Goal: Information Seeking & Learning: Find specific fact

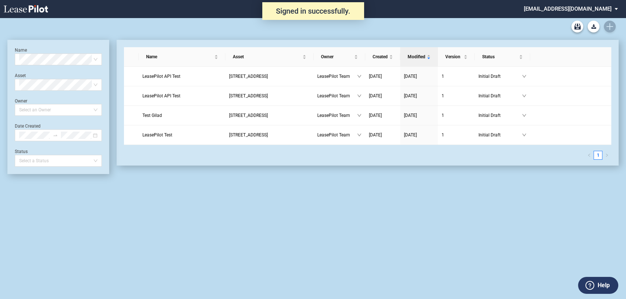
click at [588, 11] on md-select "admin@leasepilot.co Change Password 2-Factor Authentication Admin Area Form Man…" at bounding box center [573, 8] width 101 height 17
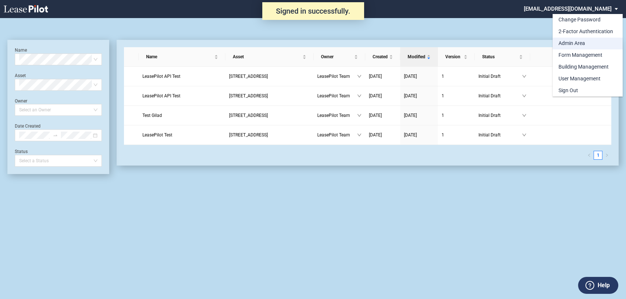
click at [581, 45] on div "Admin Area" at bounding box center [572, 43] width 27 height 7
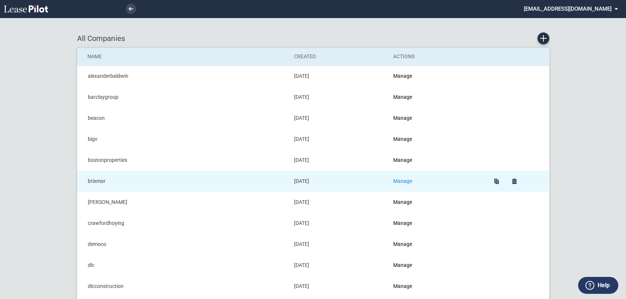
click at [404, 180] on link "Manage" at bounding box center [402, 181] width 19 height 6
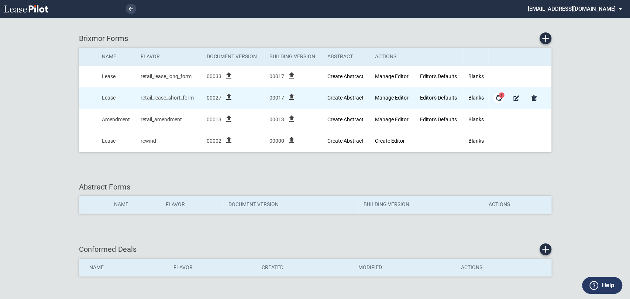
click at [499, 95] on span "2" at bounding box center [501, 96] width 6 height 6
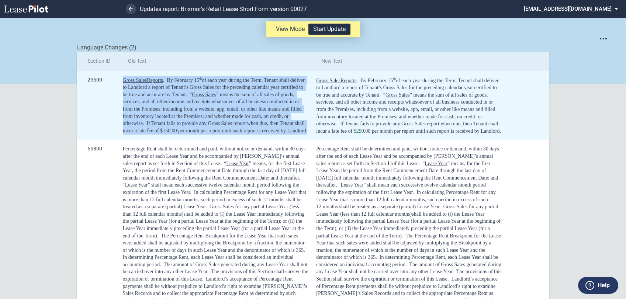
drag, startPoint x: 306, startPoint y: 132, endPoint x: 118, endPoint y: 83, distance: 194.3
click at [118, 83] on td "Gross Sales Reports . By February 15 th of each year during the Term, Tenant sh…" at bounding box center [215, 105] width 194 height 69
copy div "Gross Sales Reports . By February 15 th of each year during the Term, Tenant sh…"
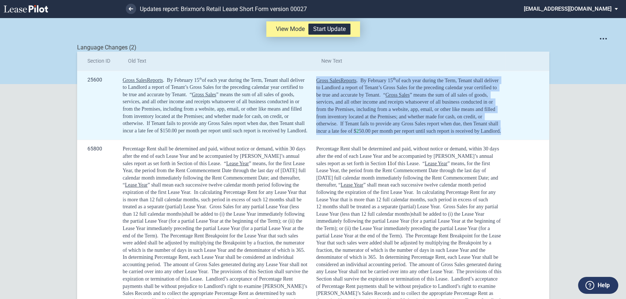
drag, startPoint x: 508, startPoint y: 130, endPoint x: 311, endPoint y: 83, distance: 203.0
click at [311, 83] on tr "25600 Gross Sales Reports . By February 15 th of each year during the Term, Ten…" at bounding box center [313, 105] width 472 height 69
copy tr "Gross Sales Reports . By February 15 th of each year during the Term, Tenant sh…"
click at [370, 80] on span "By February" at bounding box center [373, 81] width 26 height 6
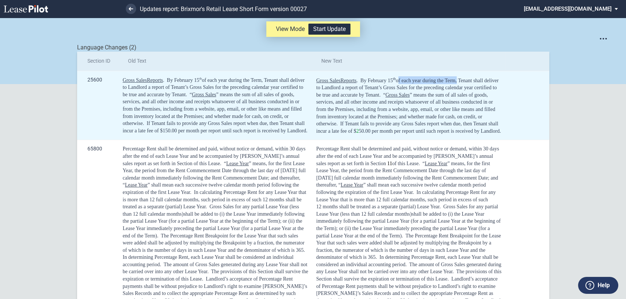
drag, startPoint x: 397, startPoint y: 81, endPoint x: 455, endPoint y: 79, distance: 57.6
click at [455, 79] on span "of each year during the Term, Tenant shall deliver to Landlord a report of Tena…" at bounding box center [408, 88] width 184 height 20
copy span "of each year during the Term"
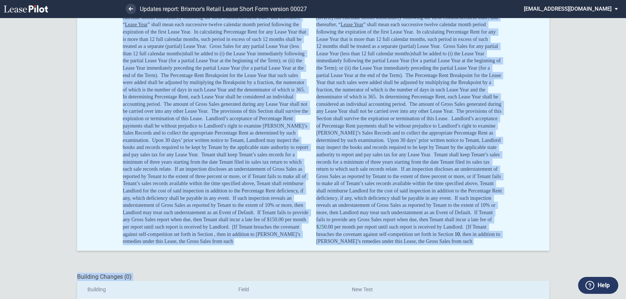
scroll to position [18, 0]
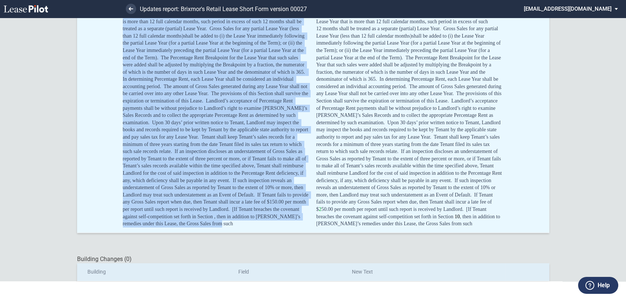
drag, startPoint x: 121, startPoint y: 112, endPoint x: 214, endPoint y: 226, distance: 146.9
click at [214, 226] on div "Percentage Rent shall be determined and paid, without notice or demand, within …" at bounding box center [216, 97] width 186 height 260
copy div "Percentage Rent shall be determined and paid, without notice or demand, within …"
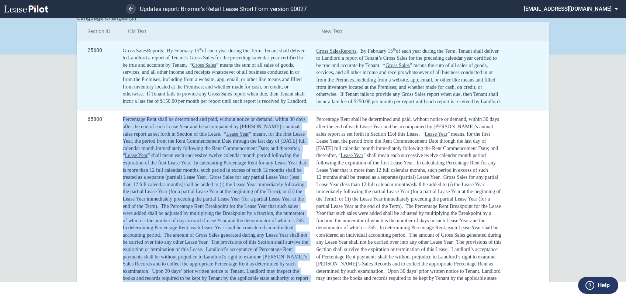
scroll to position [0, 0]
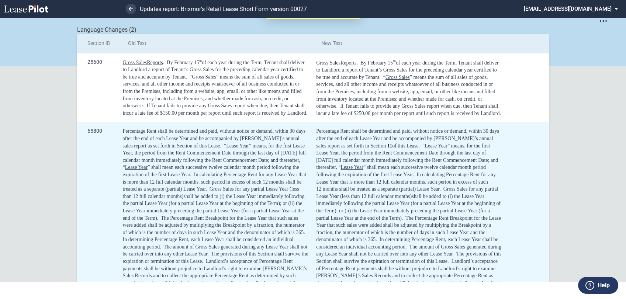
click at [317, 132] on span "Percentage Rent shall be determined and paid, without notice or demand, within …" at bounding box center [402, 131] width 172 height 6
click at [316, 130] on span "Percentage Rent shall be determined and paid, without notice or demand, within …" at bounding box center [402, 131] width 172 height 6
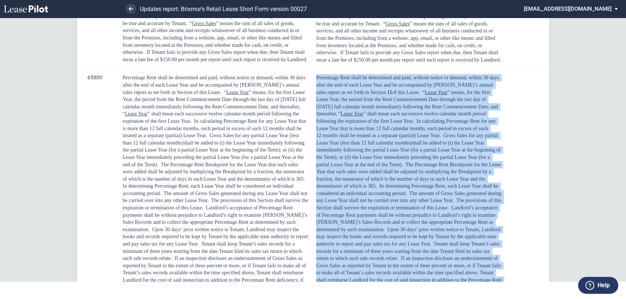
scroll to position [160, 0]
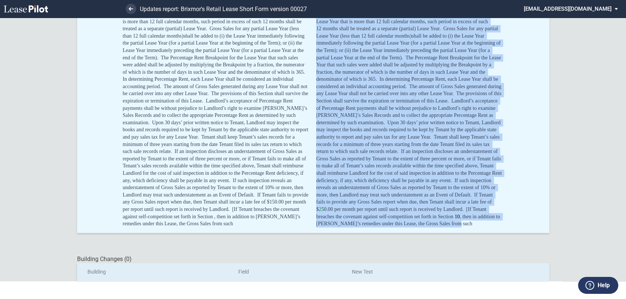
drag, startPoint x: 315, startPoint y: 130, endPoint x: 408, endPoint y: 225, distance: 132.3
click at [408, 225] on div "Percentage Rent shall be determined and paid, without notice or demand, within …" at bounding box center [409, 97] width 186 height 260
copy div "Percentage Rent shall be determined and paid, without notice or demand, within …"
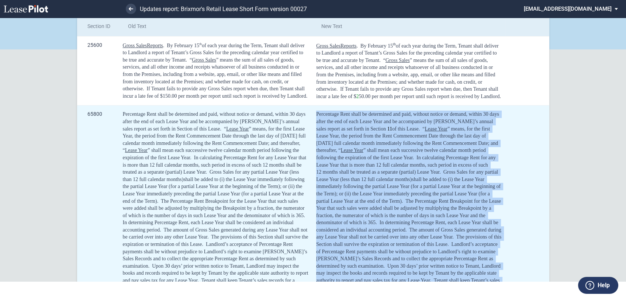
scroll to position [0, 0]
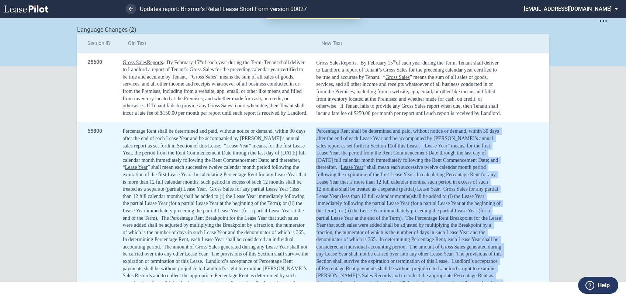
click at [334, 140] on span "days after the end of each Lease Year and be accompanied by Tenant’s annual sal…" at bounding box center [408, 138] width 184 height 20
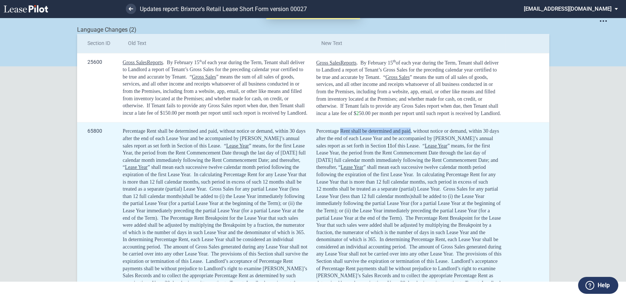
drag, startPoint x: 342, startPoint y: 131, endPoint x: 409, endPoint y: 130, distance: 67.1
click at [409, 130] on span "Percentage Rent shall be determined and paid, without notice or demand, within …" at bounding box center [402, 131] width 172 height 6
click at [311, 122] on td "Percentage Rent shall be determined and paid, without notice or demand, within …" at bounding box center [408, 257] width 194 height 271
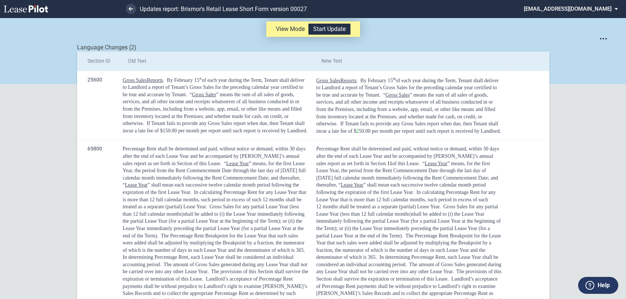
click at [606, 8] on md-select "admin@leasepilot.co Change Password 2-Factor Authentication Admin Area Form Man…" at bounding box center [573, 8] width 101 height 17
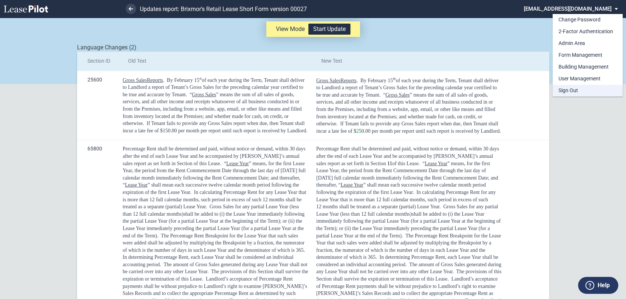
click at [570, 91] on div "Sign Out" at bounding box center [569, 90] width 20 height 7
